Goal: Entertainment & Leisure: Consume media (video, audio)

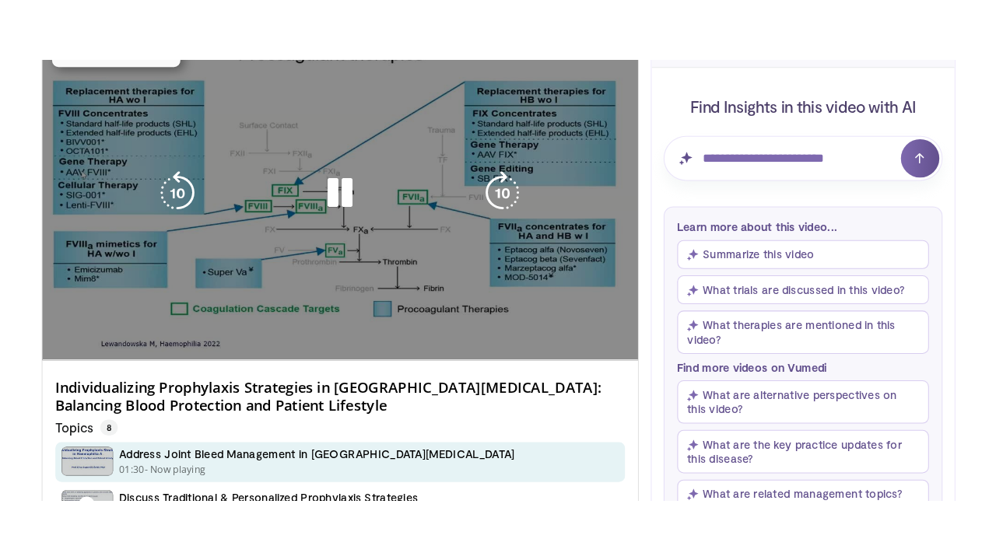
scroll to position [153, 0]
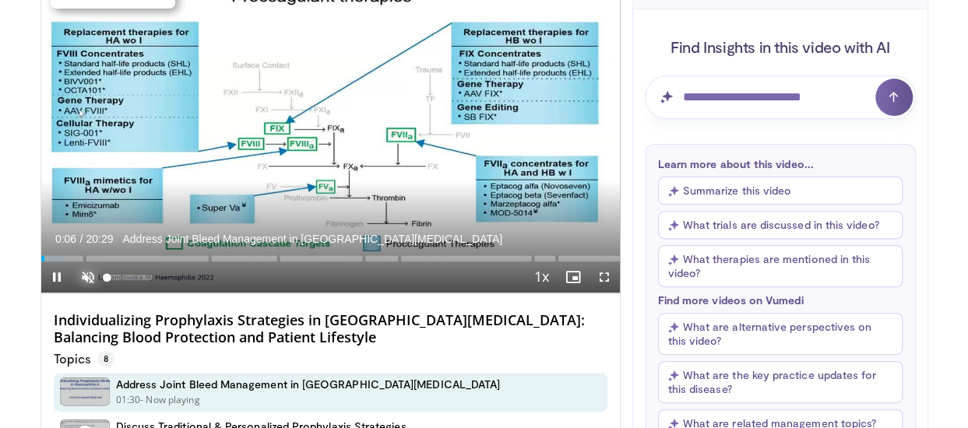
click at [91, 273] on span "Video Player" at bounding box center [87, 277] width 31 height 31
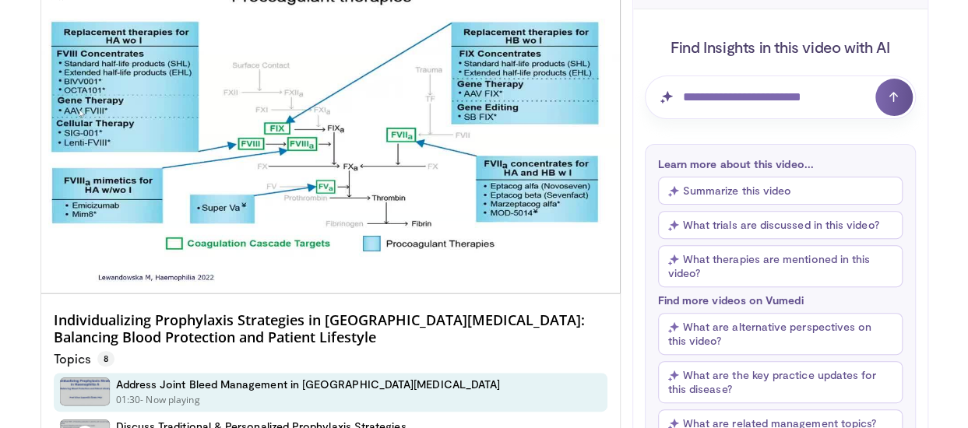
click at [72, 262] on button "Unmute" at bounding box center [87, 277] width 31 height 31
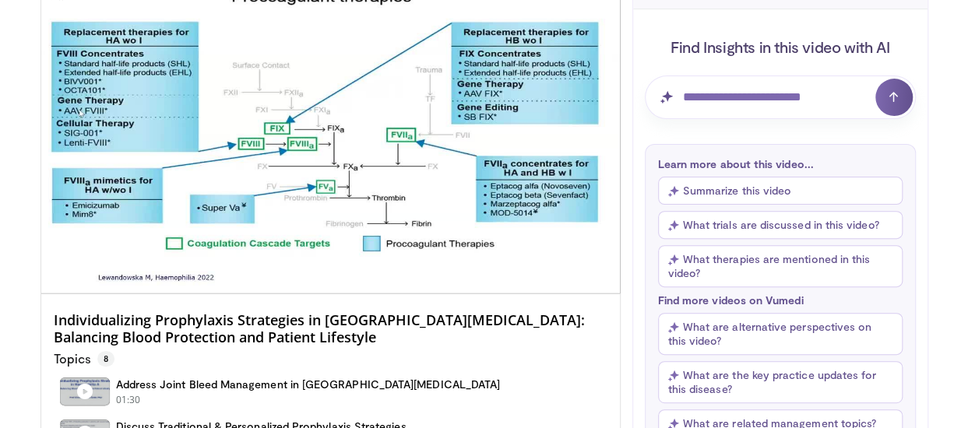
click at [64, 260] on video-js "**********" at bounding box center [330, 130] width 578 height 325
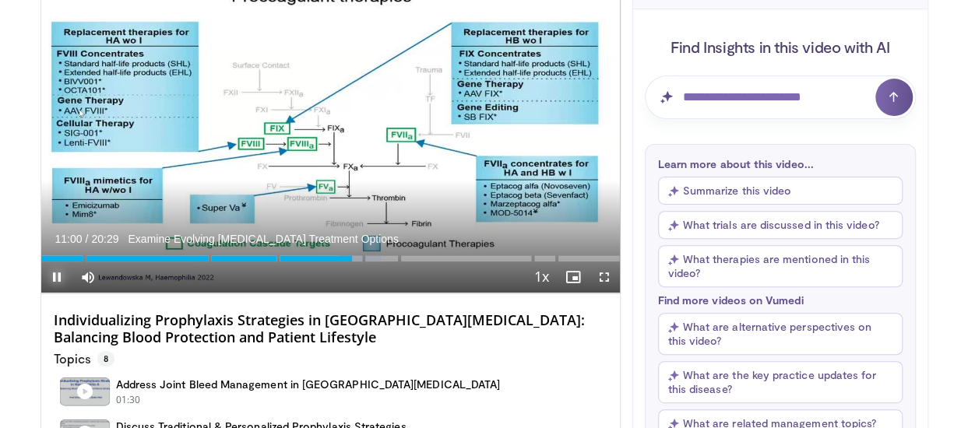
click at [50, 265] on span "Video Player" at bounding box center [56, 277] width 31 height 31
drag, startPoint x: 457, startPoint y: 235, endPoint x: 353, endPoint y: 251, distance: 104.7
click at [353, 251] on div "Loaded : 58.89% 11:02 11:04" at bounding box center [330, 254] width 578 height 15
click at [599, 276] on span "Video Player" at bounding box center [603, 277] width 31 height 31
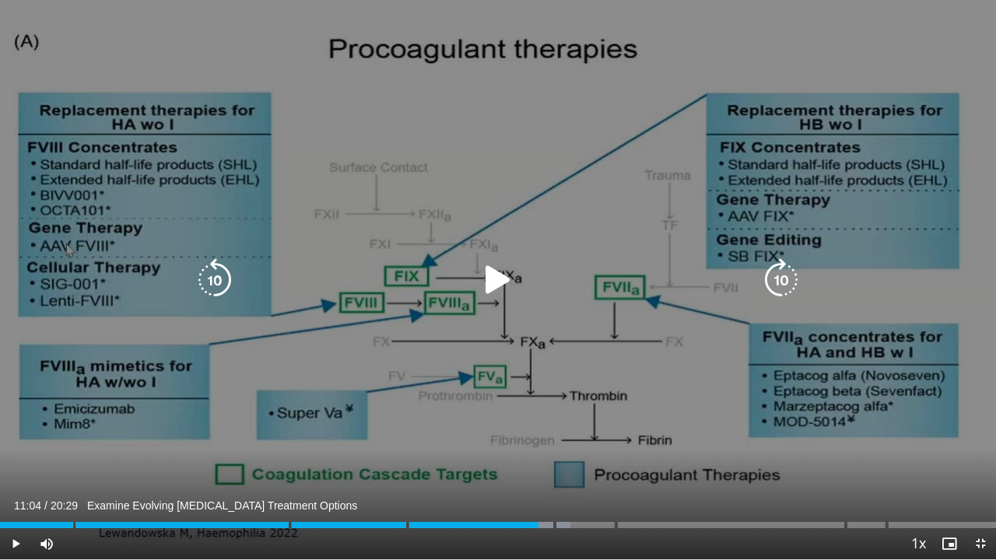
click at [535, 427] on div "10 seconds Tap to unmute" at bounding box center [498, 280] width 996 height 560
drag, startPoint x: 11, startPoint y: 13, endPoint x: 375, endPoint y: 0, distance: 364.5
click at [375, 0] on div "10 seconds Tap to unmute" at bounding box center [498, 280] width 996 height 560
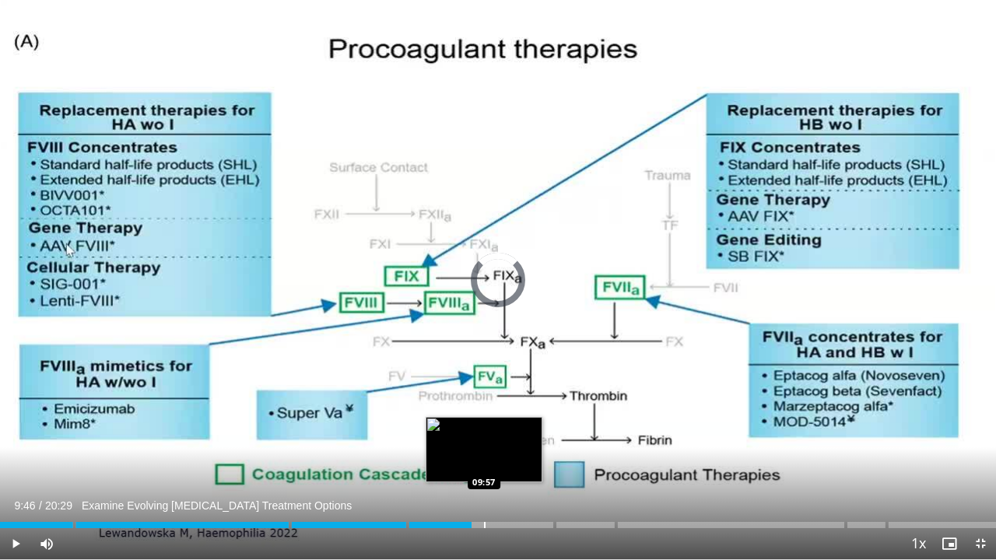
drag, startPoint x: 531, startPoint y: 515, endPoint x: 484, endPoint y: 525, distance: 47.6
click at [484, 427] on div "Loaded : 0.00% 09:56 09:57" at bounding box center [498, 521] width 996 height 15
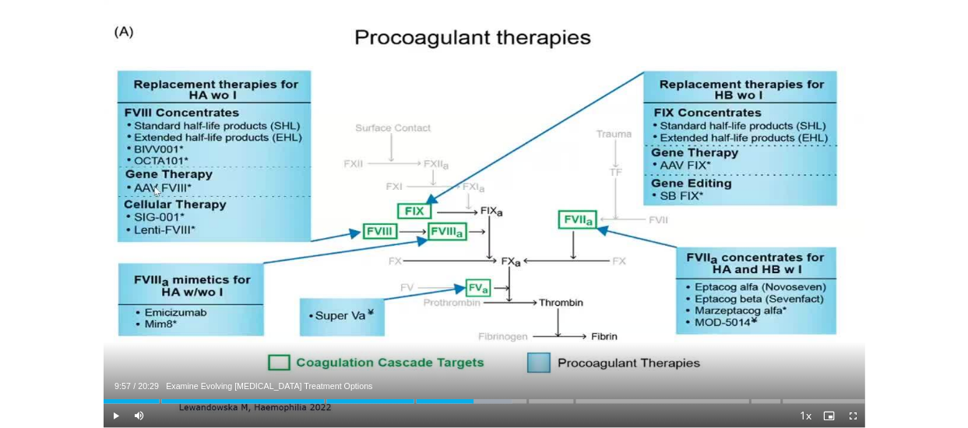
scroll to position [478, 0]
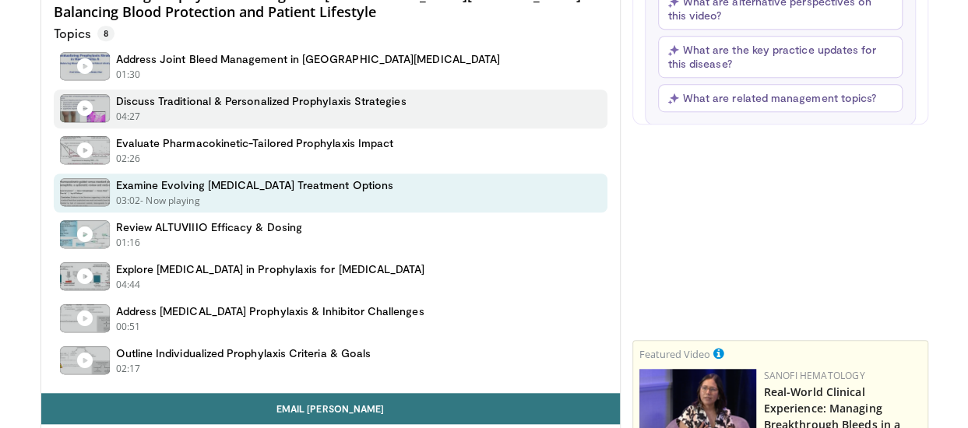
click at [234, 94] on h4 "Discuss Traditional & Personalized Prophylaxis Strategies" at bounding box center [261, 101] width 290 height 14
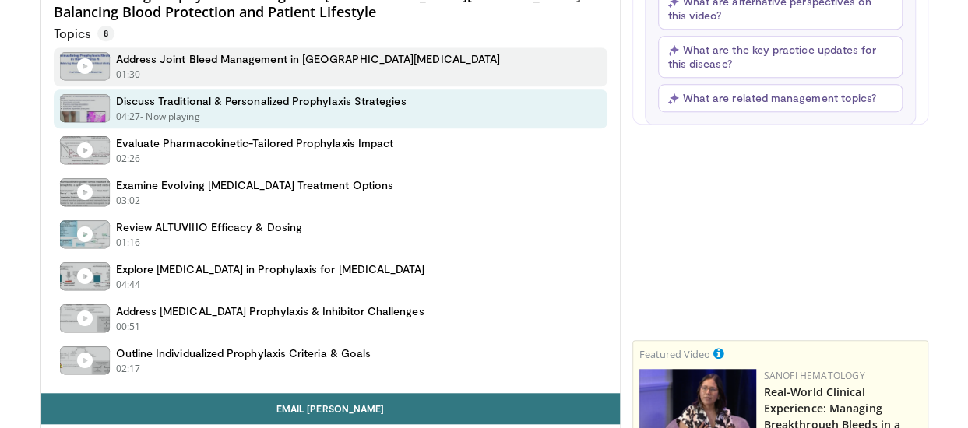
click at [216, 60] on h4 "Address Joint Bleed Management in [GEOGRAPHIC_DATA][MEDICAL_DATA]" at bounding box center [308, 59] width 385 height 14
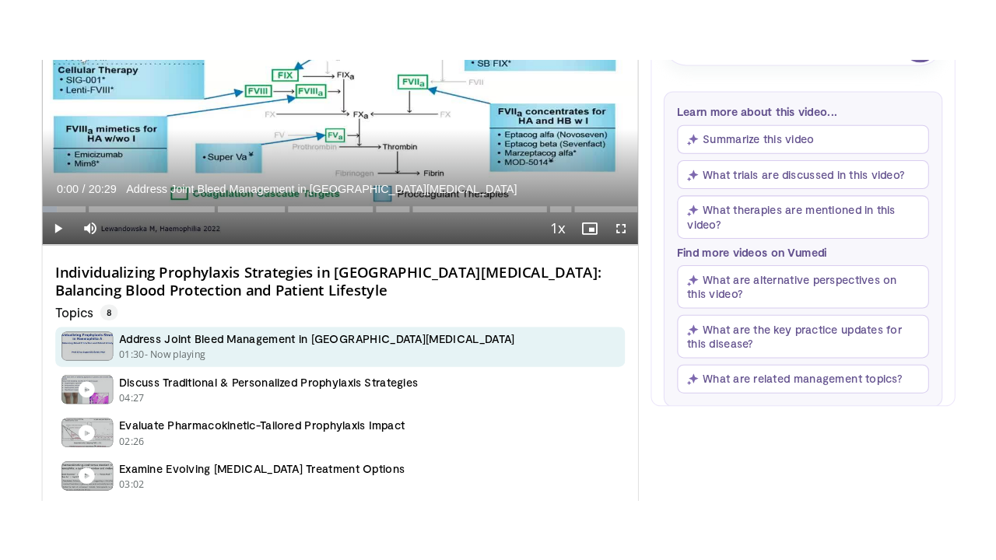
scroll to position [257, 0]
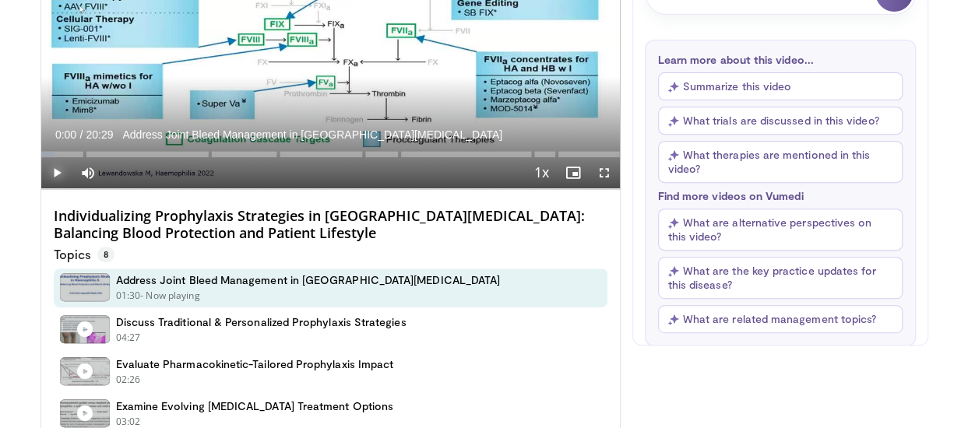
click at [54, 170] on span "Video Player" at bounding box center [56, 172] width 31 height 31
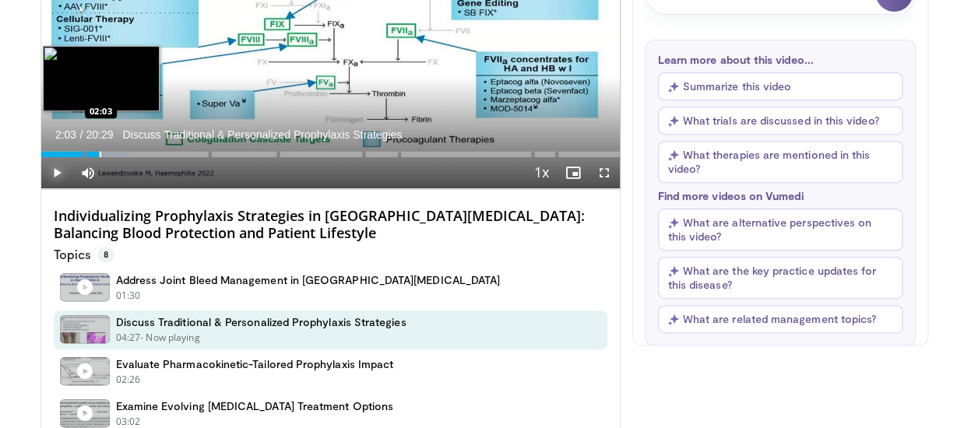
drag, startPoint x: 50, startPoint y: 149, endPoint x: 99, endPoint y: 150, distance: 49.1
click at [99, 150] on div "Loaded : 15.33% 02:03 02:03" at bounding box center [330, 149] width 578 height 15
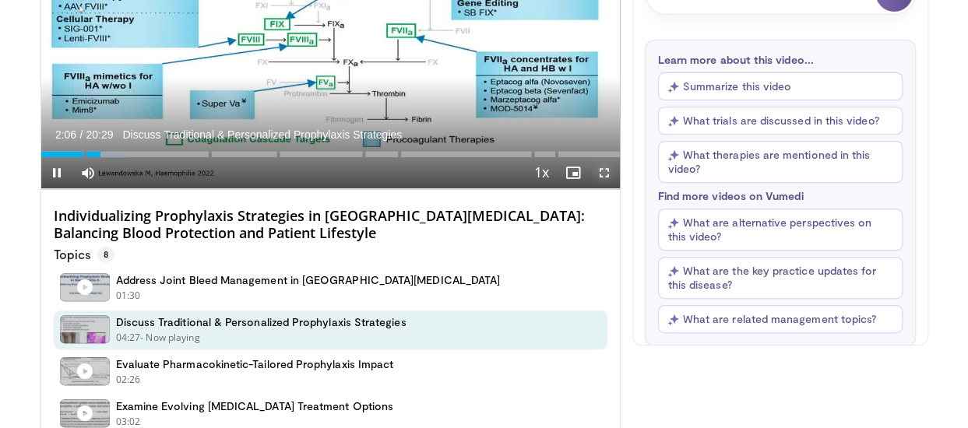
click at [599, 167] on span "Video Player" at bounding box center [603, 172] width 31 height 31
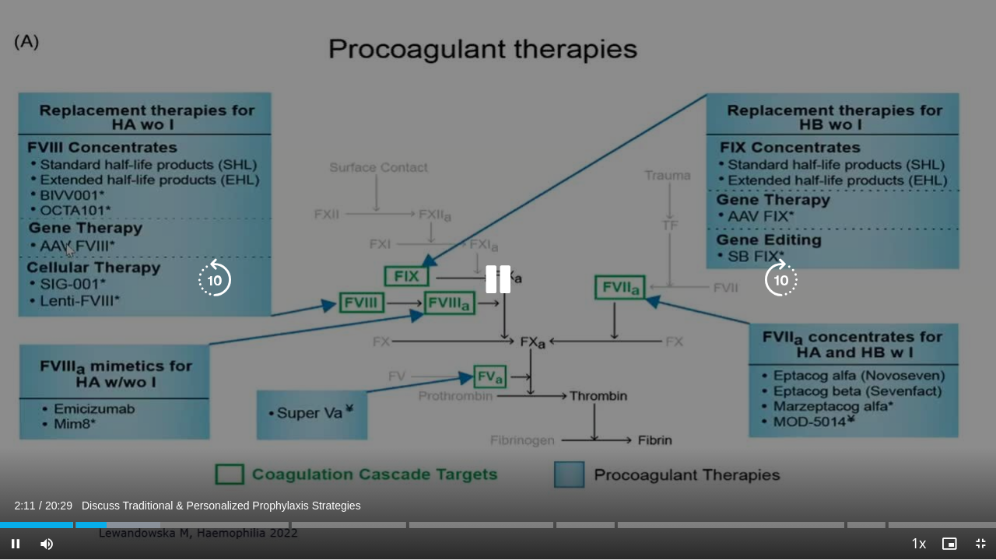
click at [483, 220] on div "10 seconds Tap to unmute" at bounding box center [498, 280] width 996 height 560
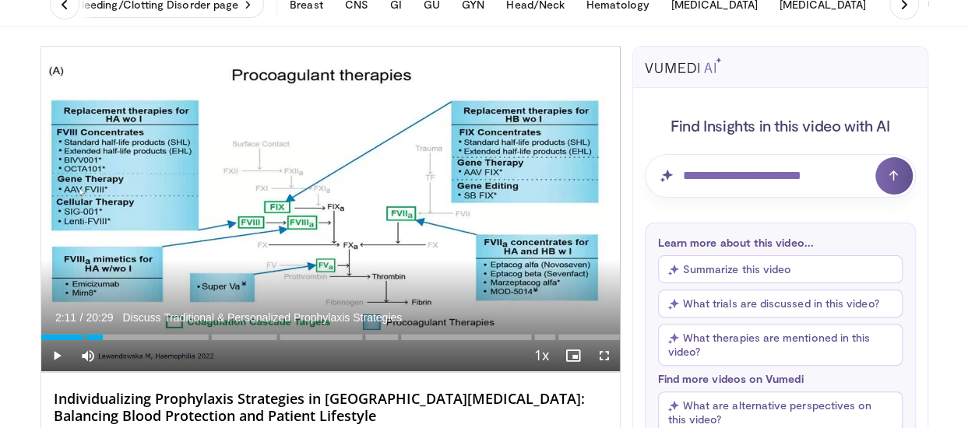
scroll to position [77, 0]
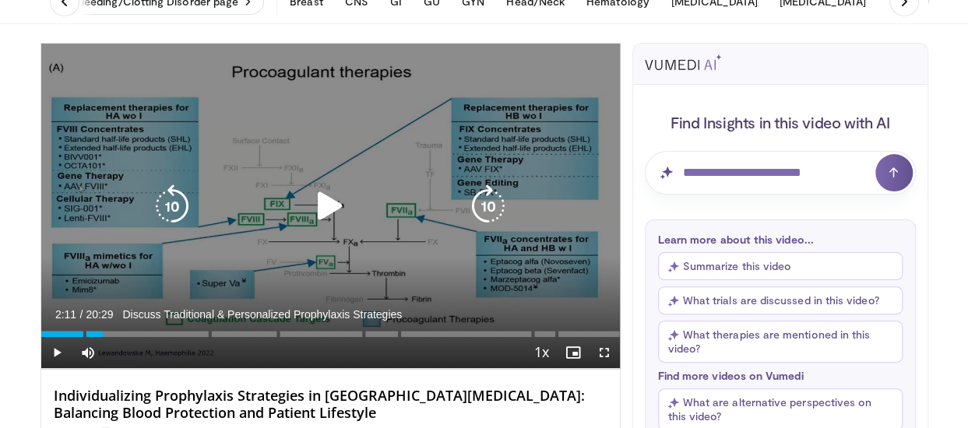
click at [262, 304] on div "10 seconds Tap to unmute" at bounding box center [330, 206] width 578 height 325
click at [327, 202] on icon "Video Player" at bounding box center [330, 206] width 44 height 44
click at [290, 280] on div "10 seconds Tap to unmute" at bounding box center [330, 206] width 578 height 325
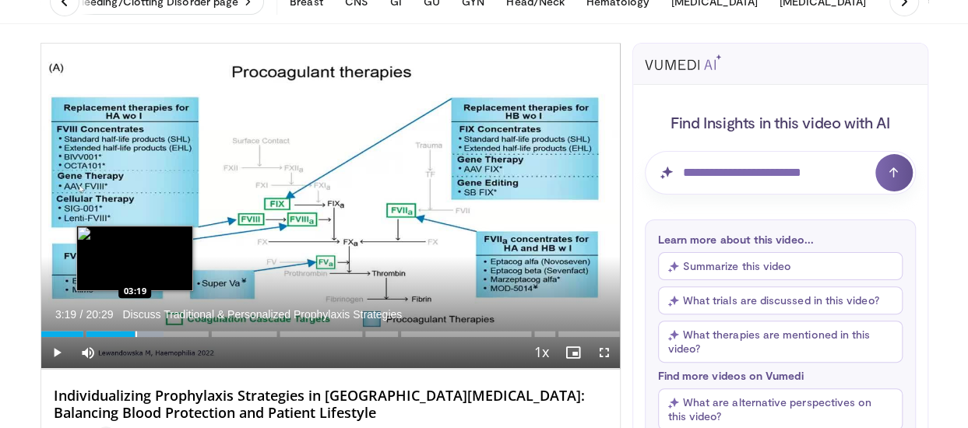
drag, startPoint x: 106, startPoint y: 330, endPoint x: 135, endPoint y: 332, distance: 28.9
click at [135, 332] on div "Loaded : 21.14% 03:19 03:19" at bounding box center [330, 329] width 578 height 15
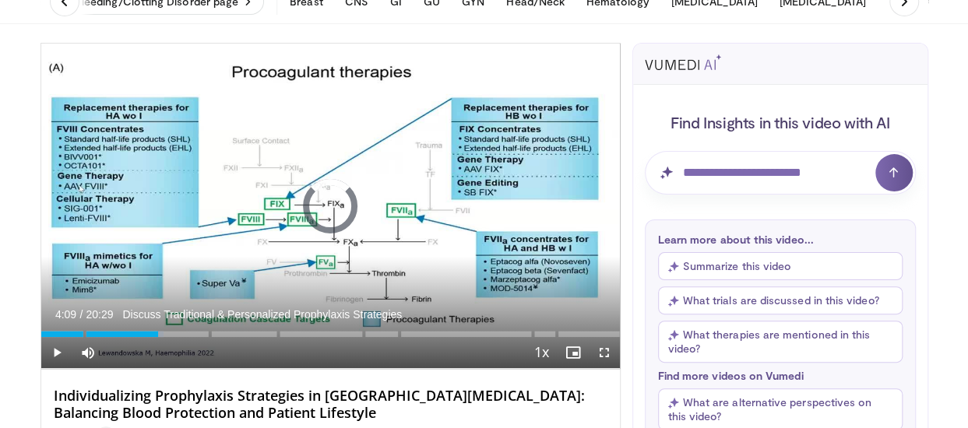
drag, startPoint x: 172, startPoint y: 324, endPoint x: 157, endPoint y: 321, distance: 15.1
click at [157, 337] on div "Current Time 4:09 / Duration 20:29 Discuss Traditional & Personalized Prophylax…" at bounding box center [330, 352] width 578 height 31
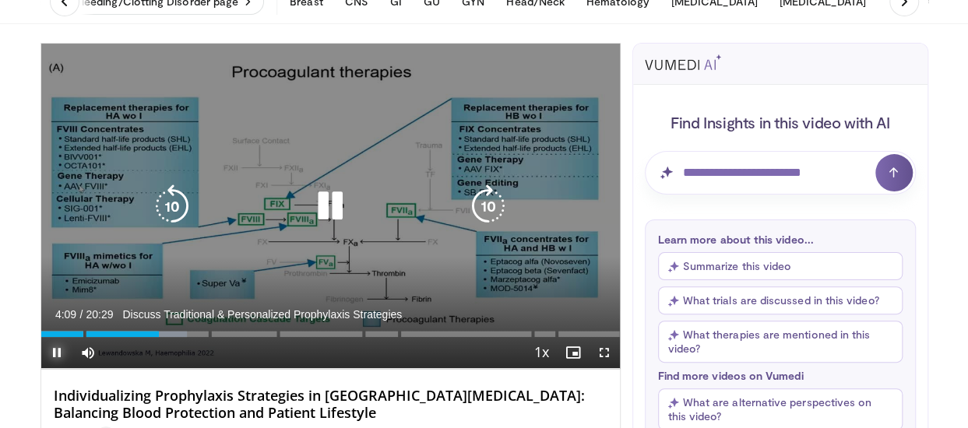
click at [54, 350] on span "Video Player" at bounding box center [56, 352] width 31 height 31
click at [327, 195] on icon "Video Player" at bounding box center [330, 206] width 44 height 44
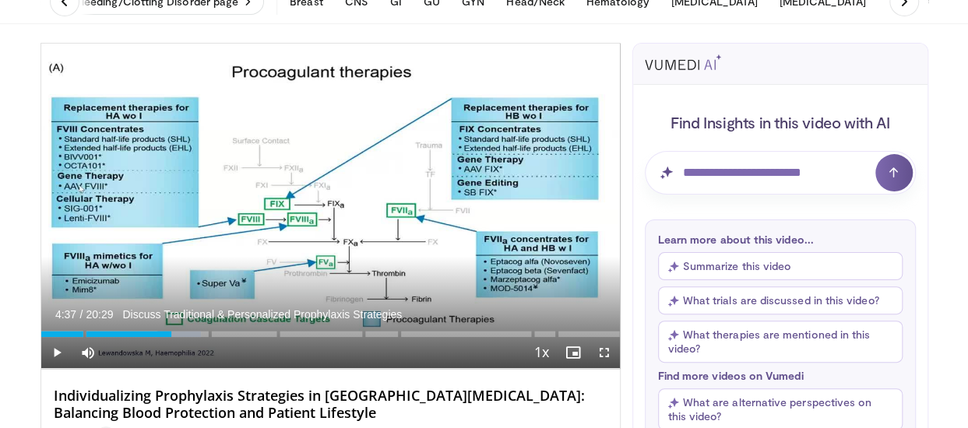
drag, startPoint x: 160, startPoint y: 325, endPoint x: 171, endPoint y: 325, distance: 10.9
click at [171, 325] on div "Loaded : 27.65% 04:37 04:37" at bounding box center [330, 329] width 578 height 15
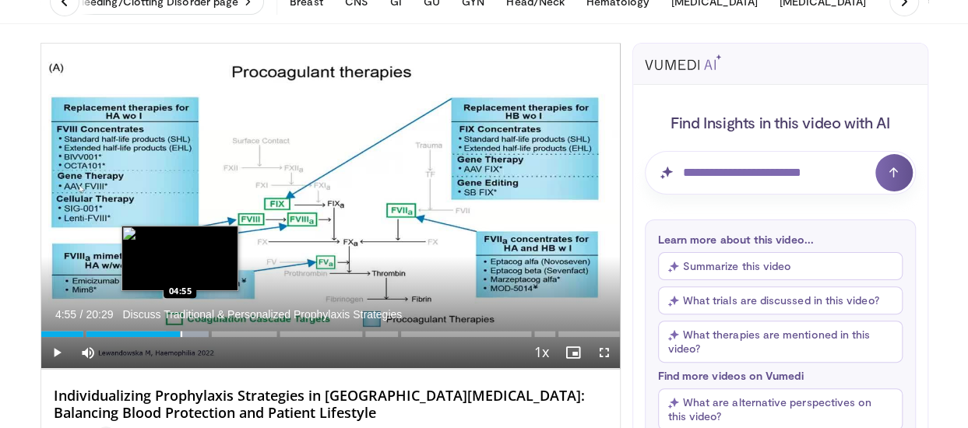
click at [180, 323] on div "Loaded : 29.04% 04:55 04:55" at bounding box center [330, 329] width 578 height 15
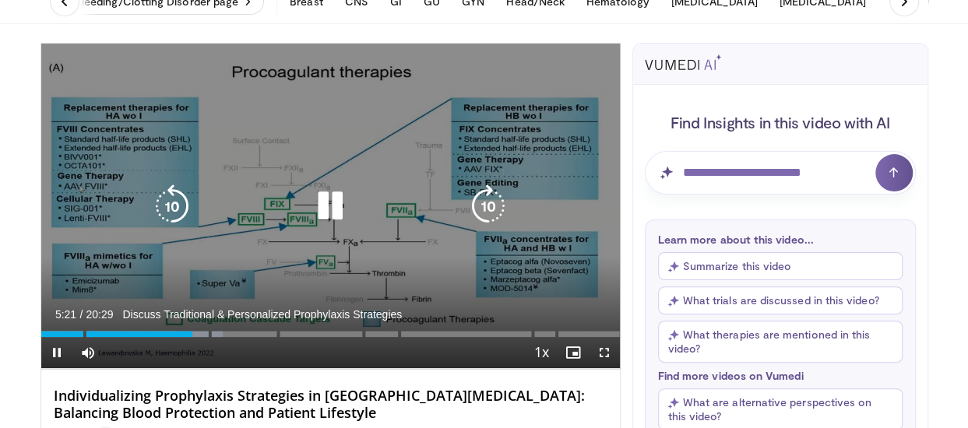
drag, startPoint x: 154, startPoint y: 114, endPoint x: 542, endPoint y: 312, distance: 435.5
click at [542, 312] on video-js "**********" at bounding box center [330, 206] width 578 height 325
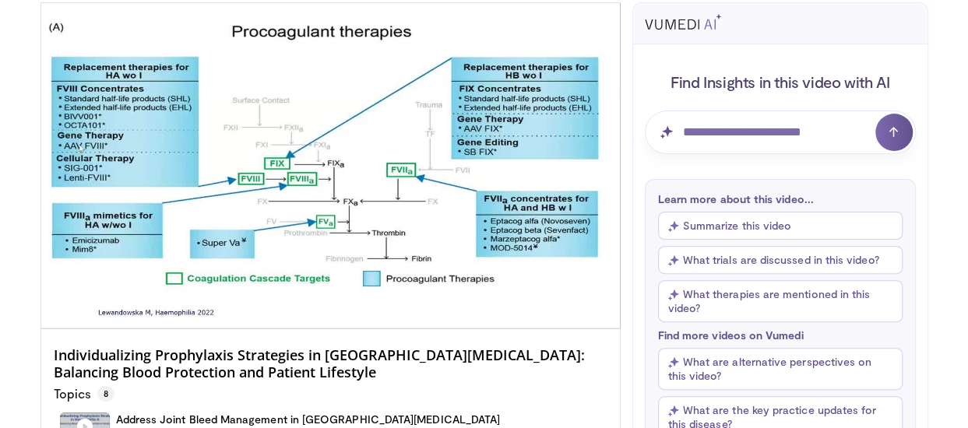
scroll to position [115, 0]
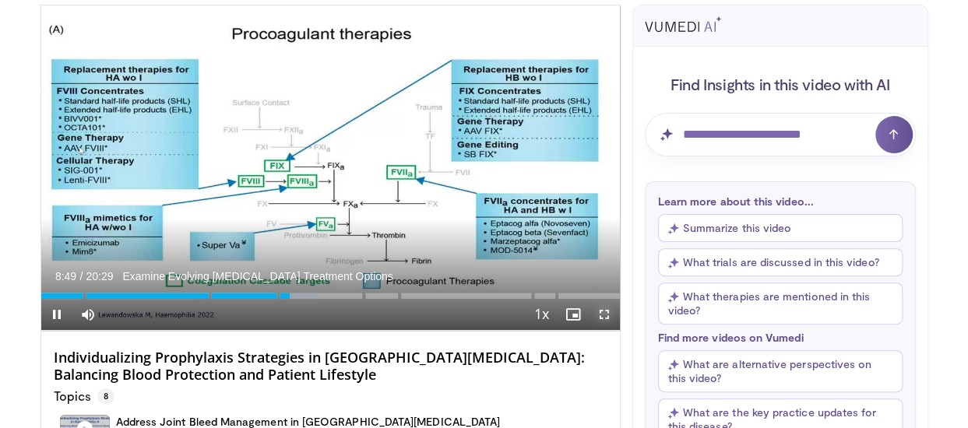
click at [601, 314] on span "Video Player" at bounding box center [603, 314] width 31 height 31
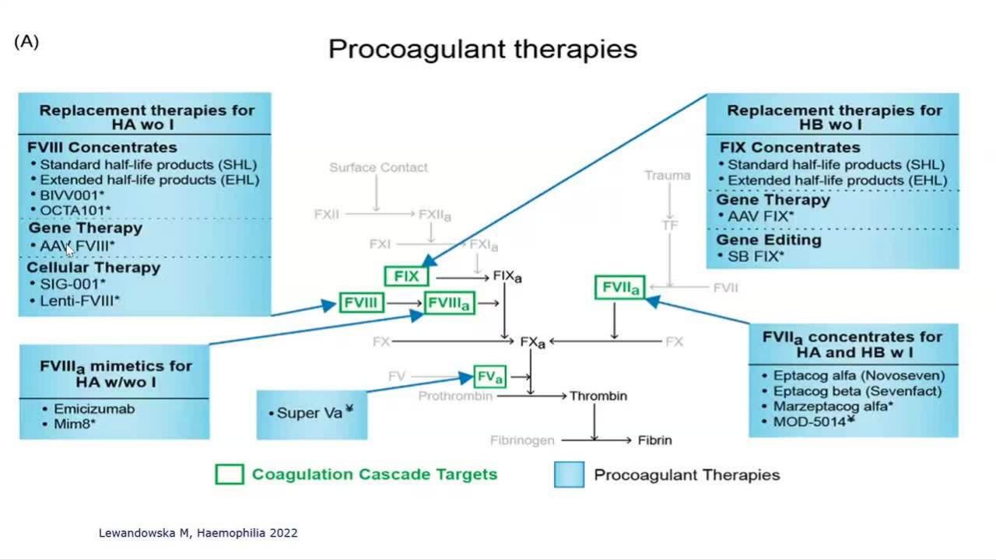
drag, startPoint x: 3, startPoint y: 7, endPoint x: 965, endPoint y: 532, distance: 1096.3
click at [965, 427] on div "10 seconds Tap to unmute" at bounding box center [498, 280] width 996 height 560
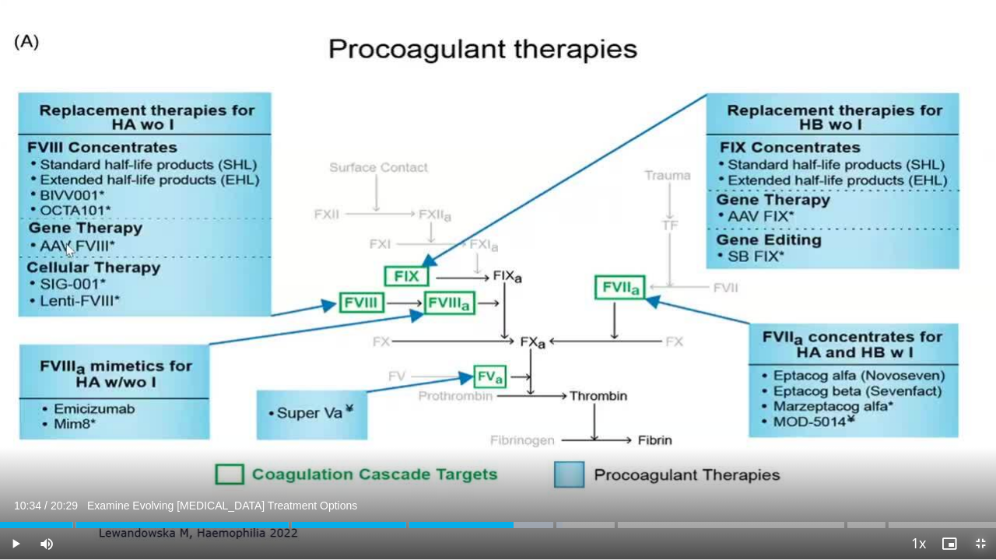
click at [967, 427] on span "Video Player" at bounding box center [980, 544] width 31 height 31
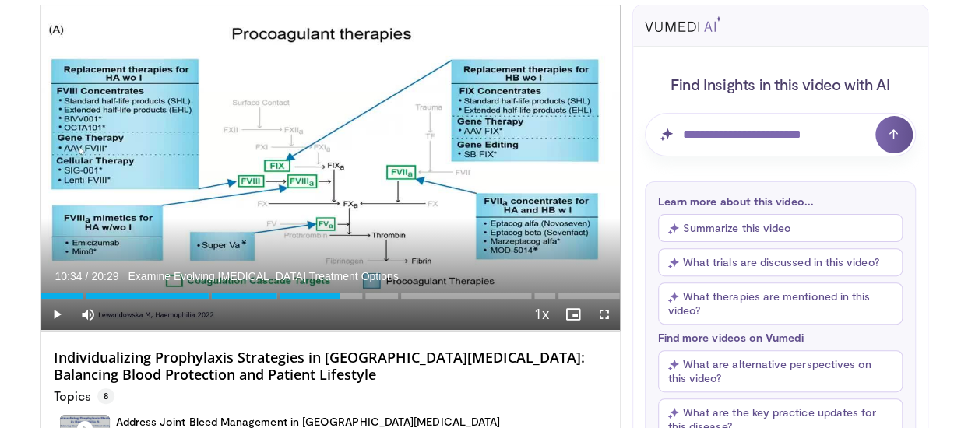
click at [449, 368] on h4 "Individualizing Prophylaxis Strategies in [GEOGRAPHIC_DATA][MEDICAL_DATA]: Bala…" at bounding box center [330, 366] width 553 height 33
click at [58, 309] on span "Video Player" at bounding box center [56, 314] width 31 height 31
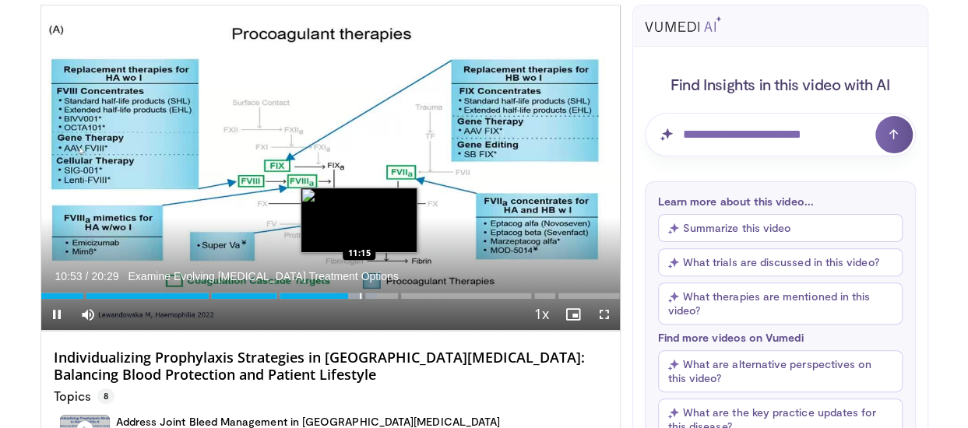
click at [359, 295] on video-js "**********" at bounding box center [330, 167] width 578 height 325
click at [360, 297] on div "Progress Bar" at bounding box center [361, 296] width 2 height 6
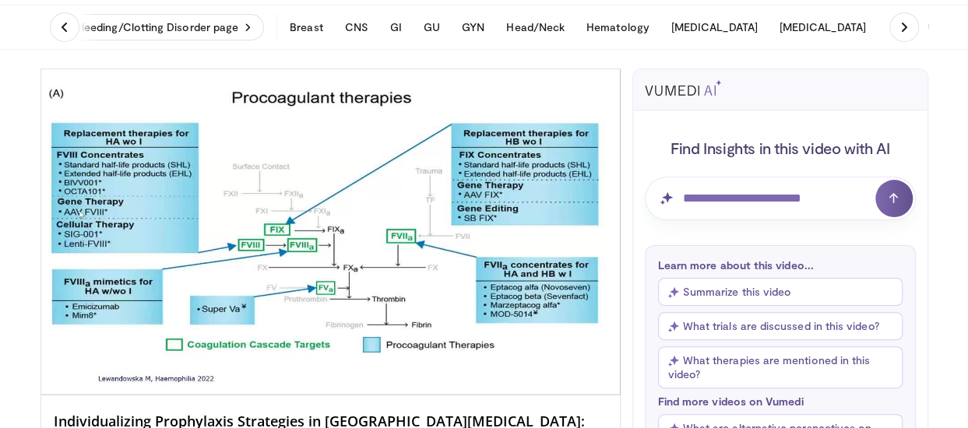
scroll to position [36, 0]
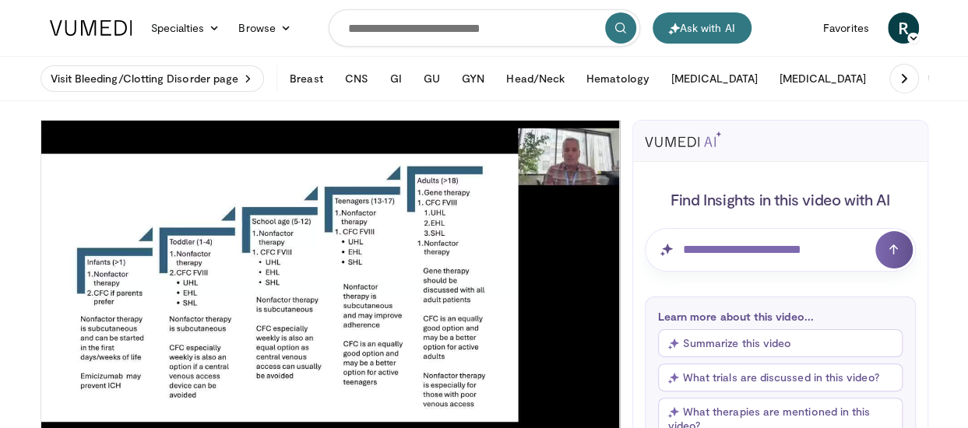
scroll to position [5, 0]
